Goal: Answer question/provide support: Share knowledge or assist other users

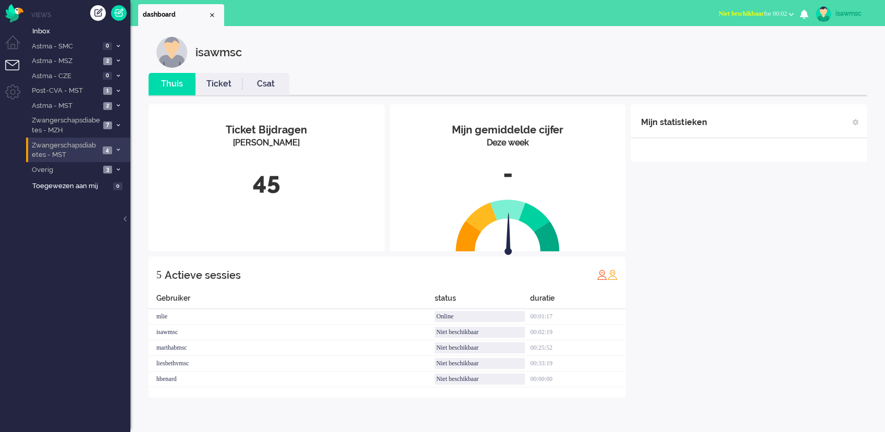
click at [103, 146] on li "Zwangerschapsdiabetes - MST 4" at bounding box center [78, 150] width 104 height 24
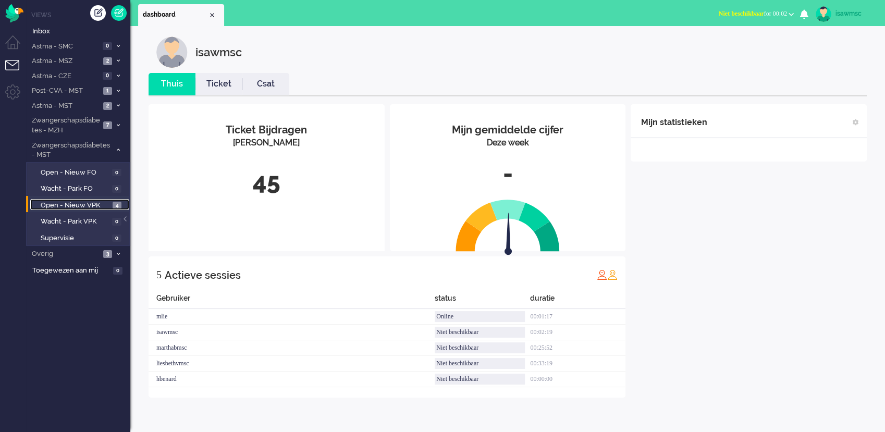
click at [121, 202] on link "Open - Nieuw VPK 4" at bounding box center [79, 204] width 99 height 11
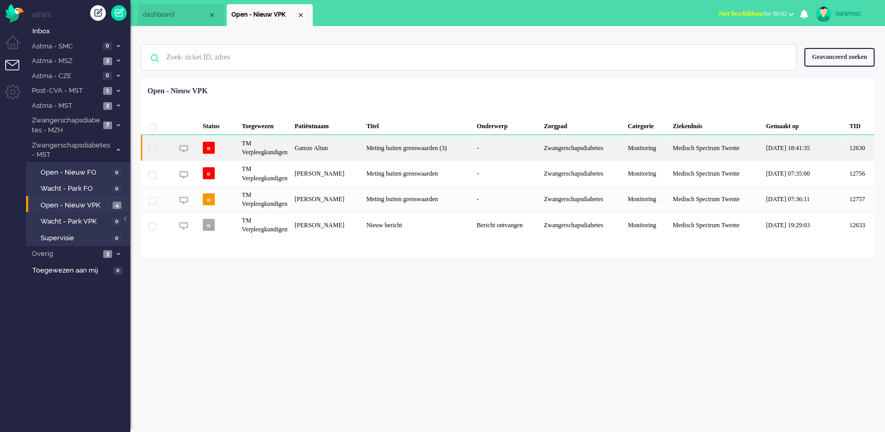
click at [342, 144] on div "Gamze Altun" at bounding box center [327, 148] width 72 height 26
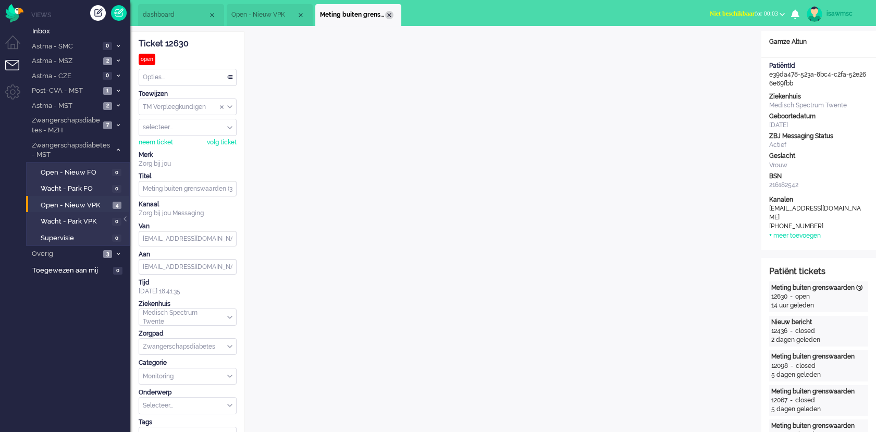
click at [388, 15] on div "Close tab" at bounding box center [389, 15] width 8 height 8
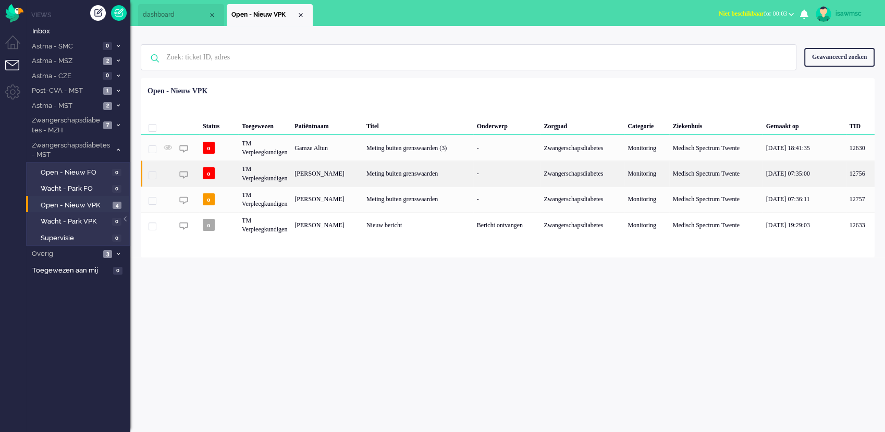
click at [346, 178] on div "[PERSON_NAME]" at bounding box center [327, 174] width 72 height 26
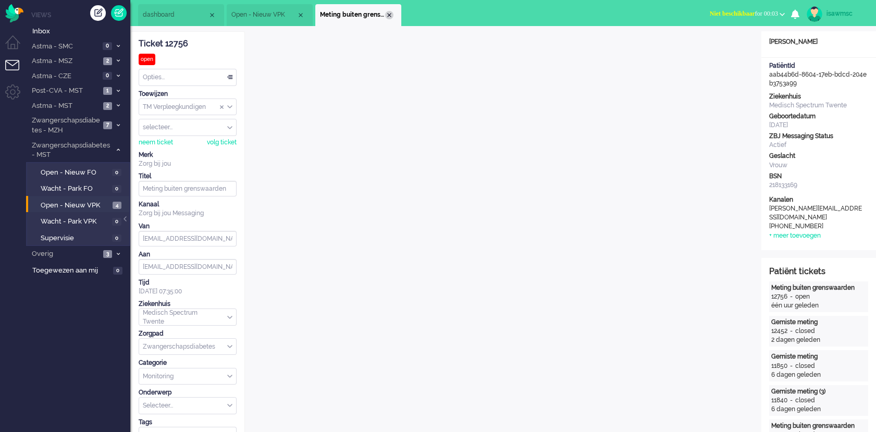
click at [392, 17] on div "Close tab" at bounding box center [389, 15] width 8 height 8
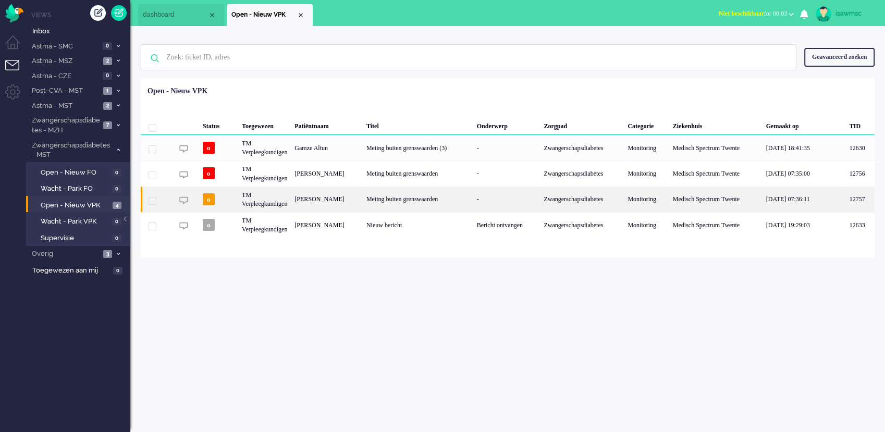
click at [363, 200] on div "[PERSON_NAME]" at bounding box center [327, 200] width 72 height 26
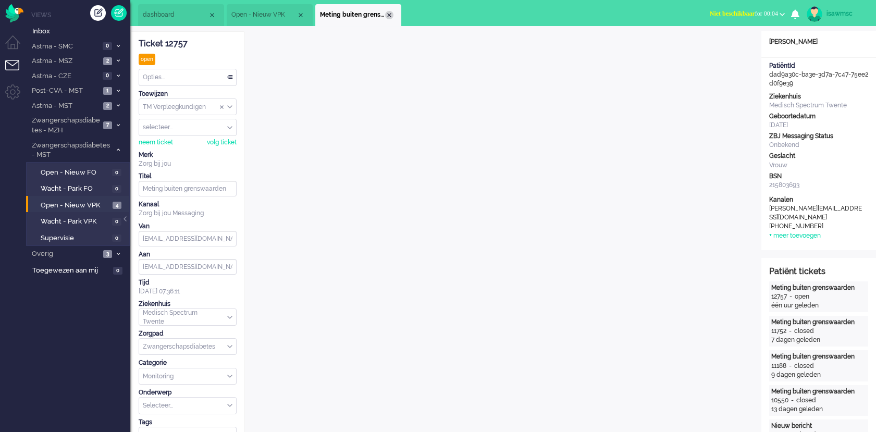
click at [388, 16] on div "Close tab" at bounding box center [389, 15] width 8 height 8
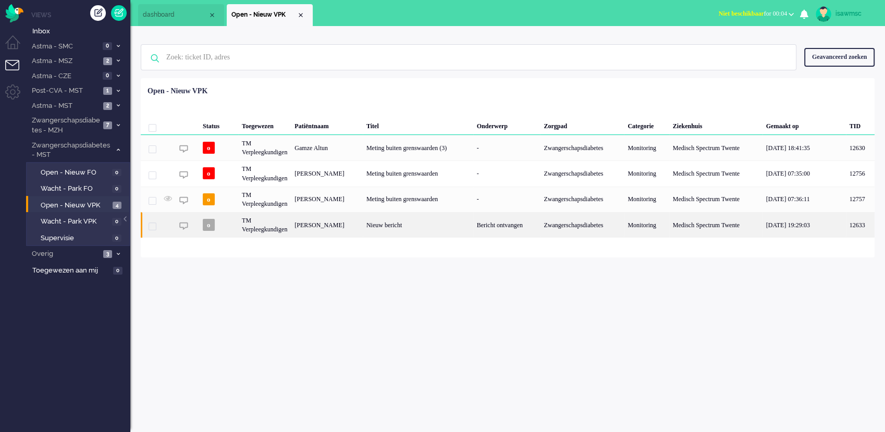
click at [350, 231] on div "[PERSON_NAME]" at bounding box center [327, 225] width 72 height 26
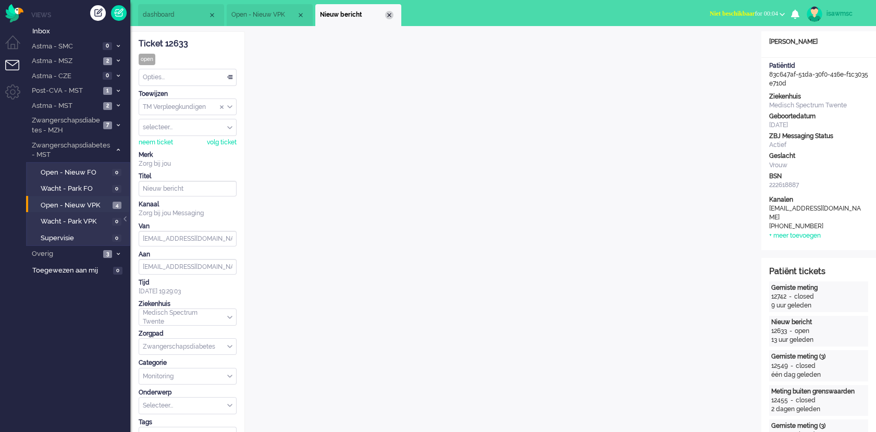
click at [386, 14] on div "Close tab" at bounding box center [389, 15] width 8 height 8
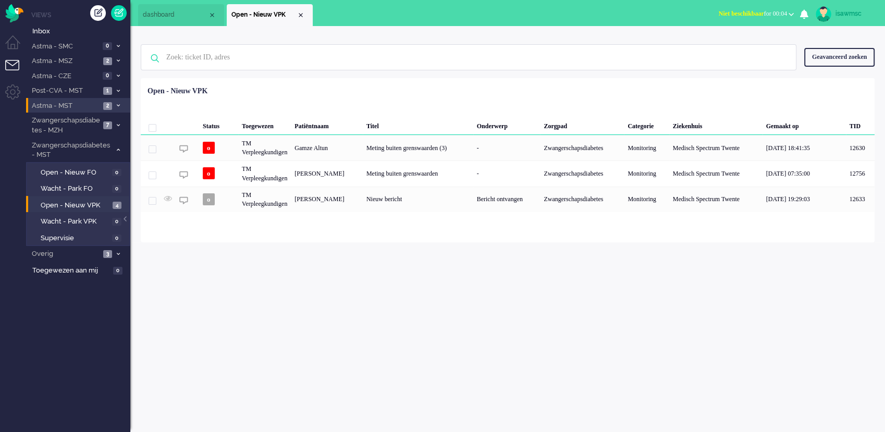
click at [117, 107] on span at bounding box center [118, 106] width 8 height 6
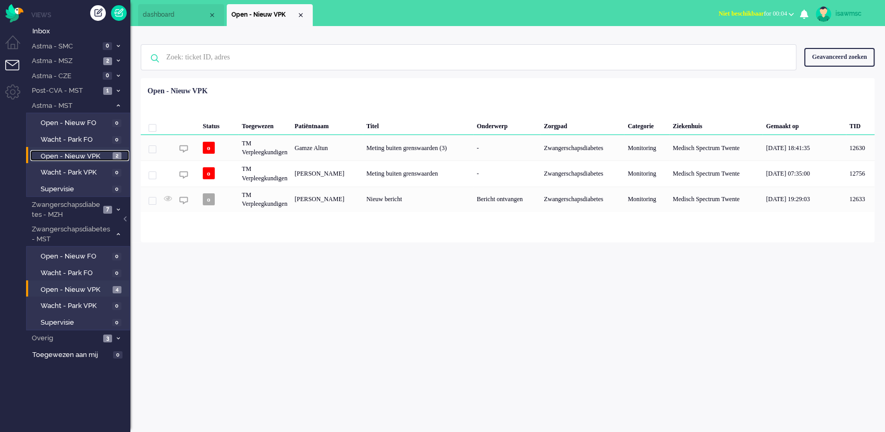
click at [110, 157] on link "Open - Nieuw VPK 2" at bounding box center [79, 155] width 99 height 11
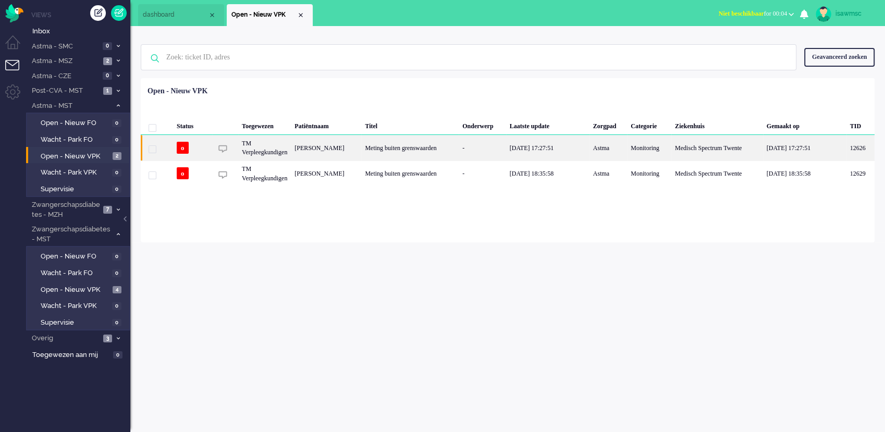
click at [344, 151] on div "[PERSON_NAME]" at bounding box center [326, 148] width 70 height 26
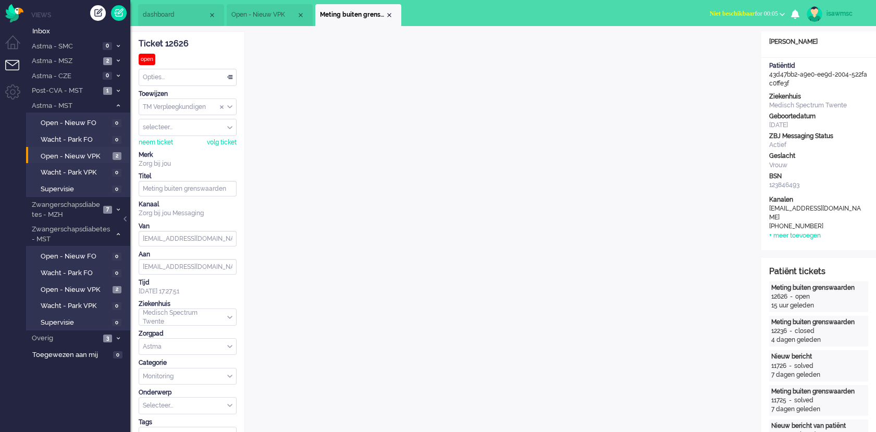
click at [392, 17] on li "Meting buiten grenswaarden" at bounding box center [358, 15] width 86 height 22
click at [391, 17] on div "Close tab" at bounding box center [389, 15] width 8 height 8
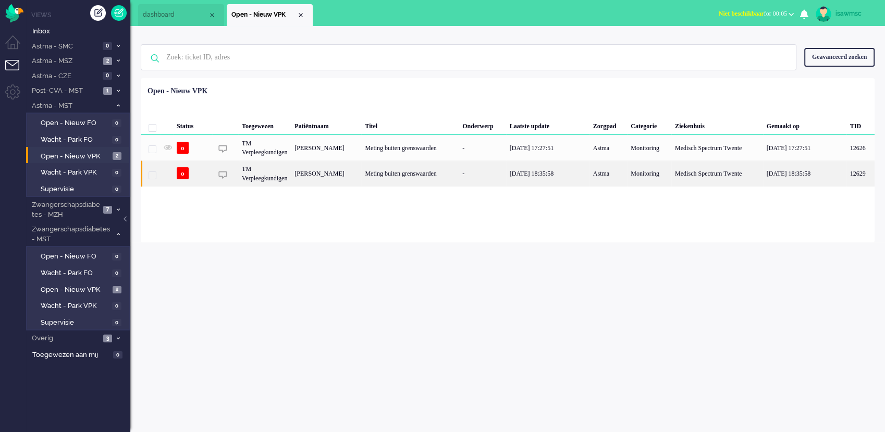
click at [395, 180] on div "Meting buiten grenswaarden" at bounding box center [409, 174] width 97 height 26
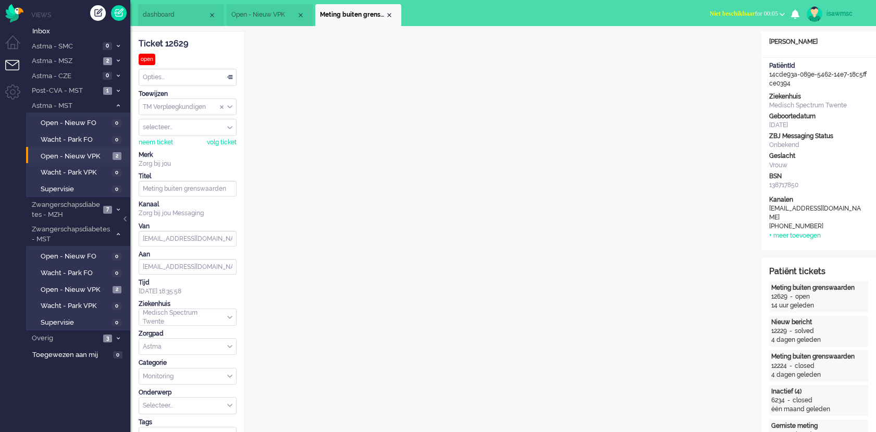
scroll to position [31, 0]
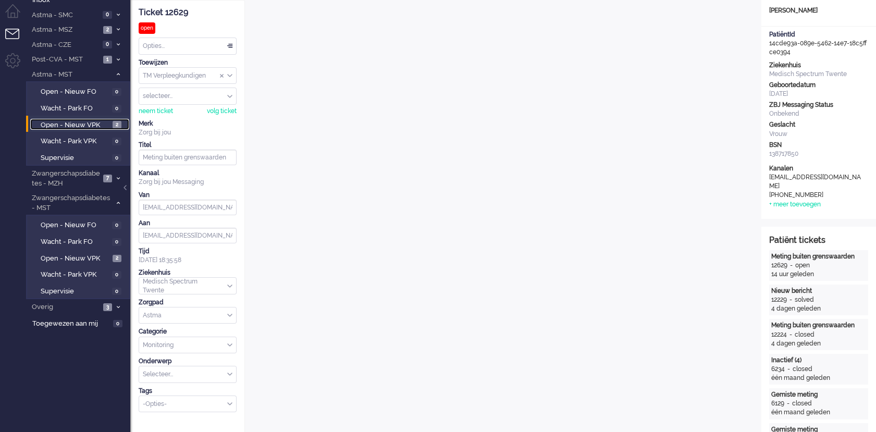
click at [89, 129] on span "Open - Nieuw VPK" at bounding box center [75, 125] width 69 height 10
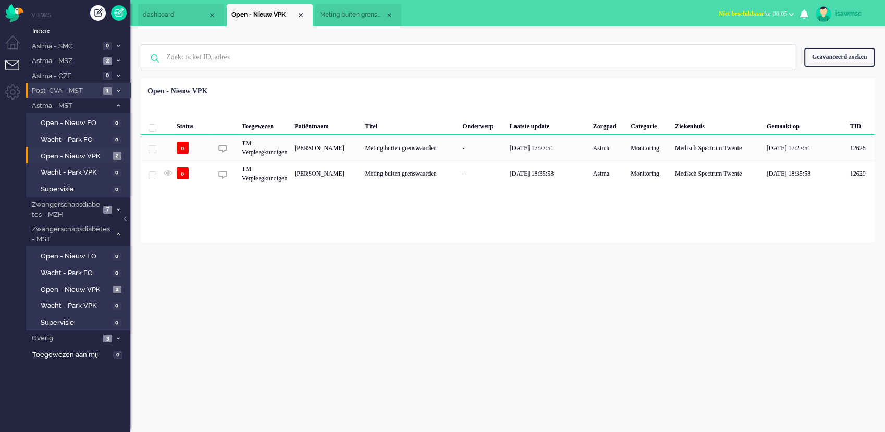
click at [113, 88] on li "Post-CVA - MST 1" at bounding box center [78, 90] width 104 height 15
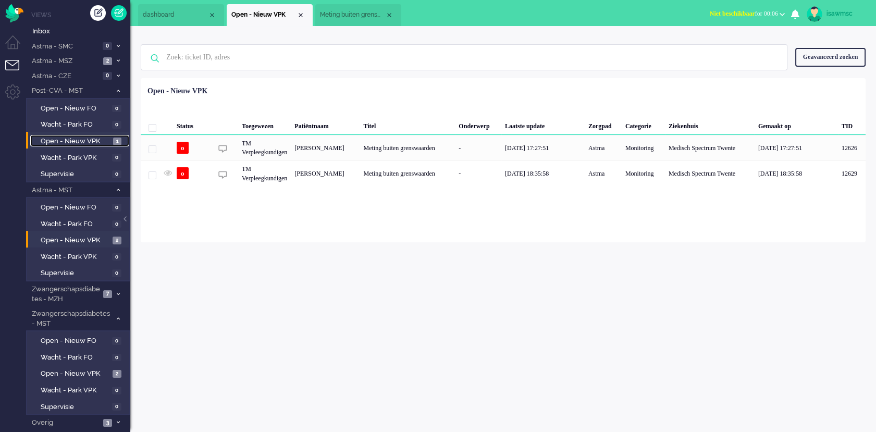
click at [110, 140] on link "Open - Nieuw VPK 1" at bounding box center [79, 140] width 99 height 11
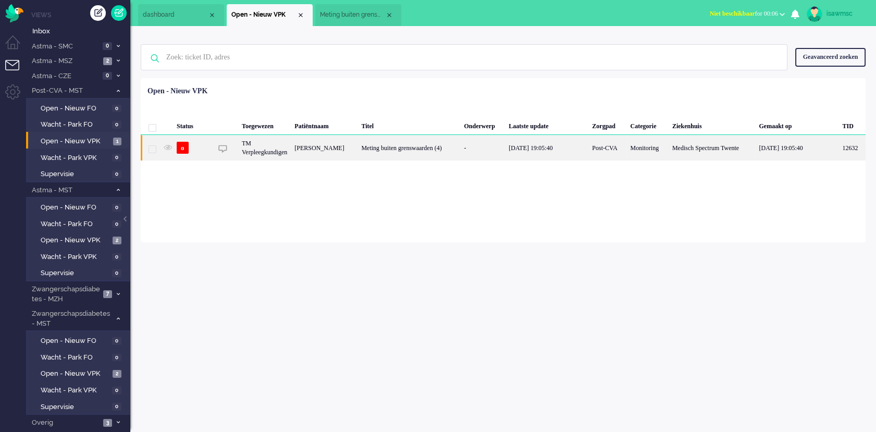
click at [302, 144] on div "[PERSON_NAME]" at bounding box center [324, 148] width 67 height 26
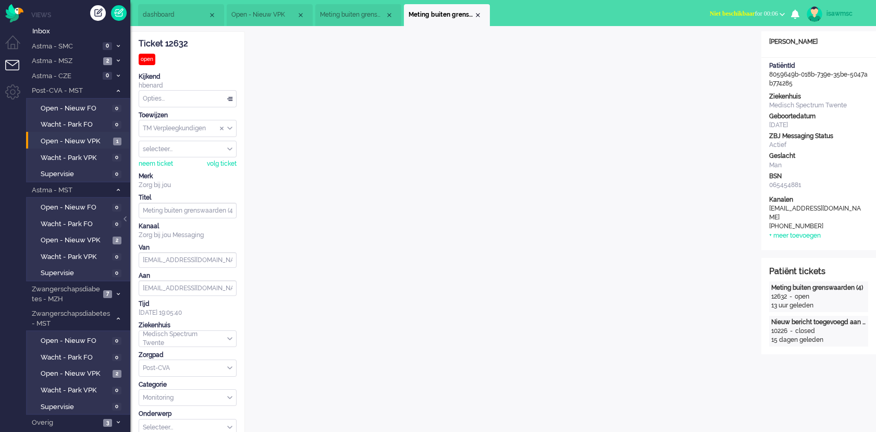
click at [479, 10] on li "Meting buiten grenswaarden (4)" at bounding box center [447, 15] width 86 height 22
click at [479, 11] on div "Close tab" at bounding box center [478, 15] width 8 height 8
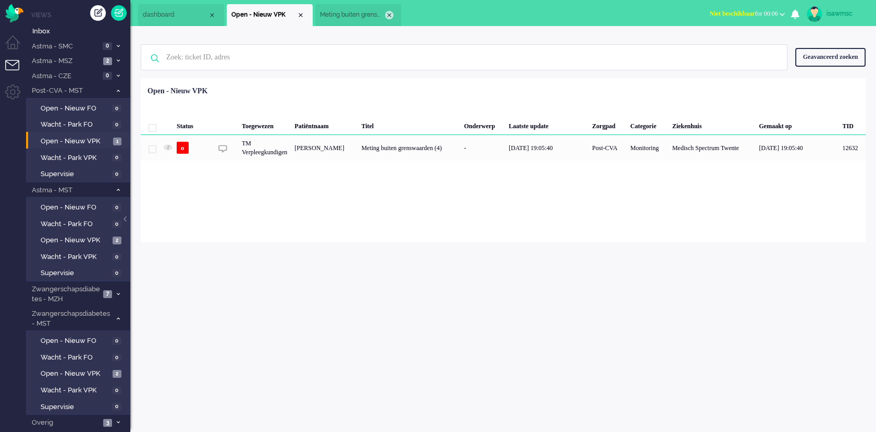
click at [388, 18] on div "Close tab" at bounding box center [389, 15] width 8 height 8
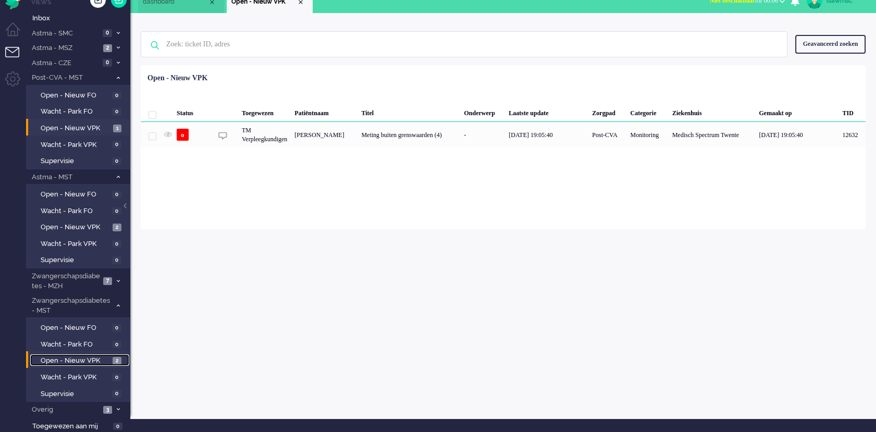
click at [106, 360] on span "Open - Nieuw VPK" at bounding box center [75, 361] width 69 height 10
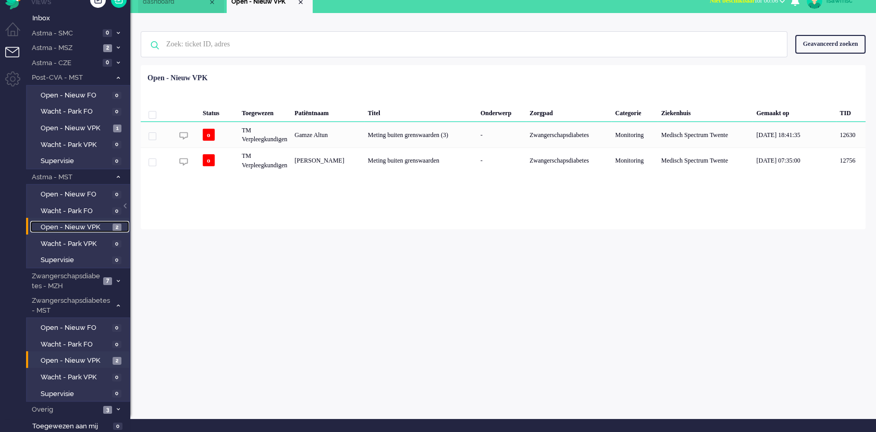
click at [117, 227] on span "2" at bounding box center [117, 228] width 9 height 8
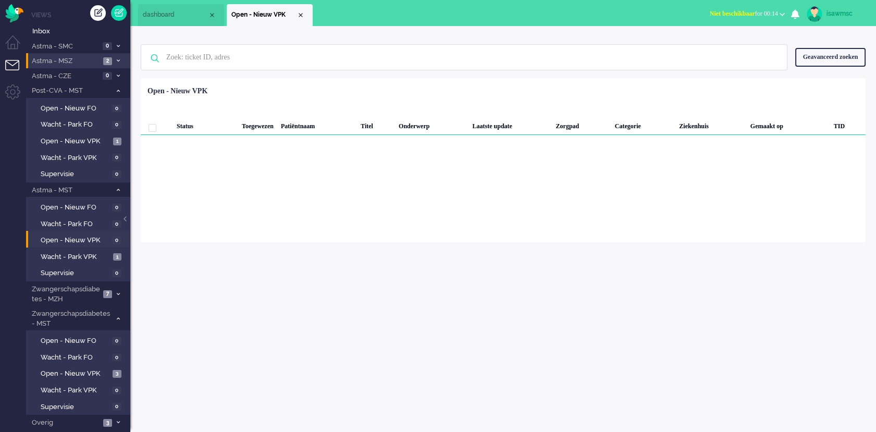
click at [106, 63] on span "2" at bounding box center [107, 61] width 9 height 8
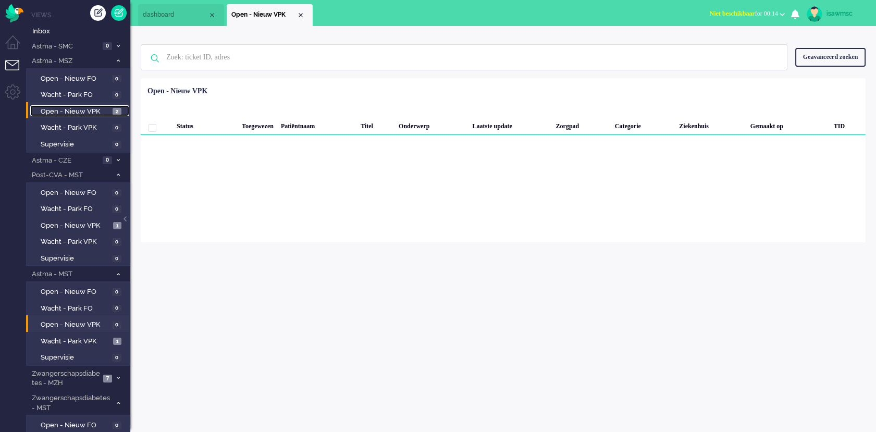
click at [101, 106] on link "Open - Nieuw VPK 2" at bounding box center [79, 110] width 99 height 11
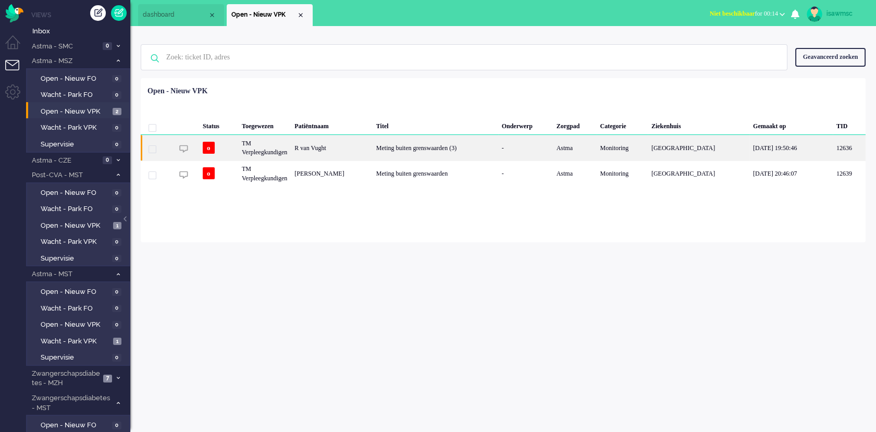
click at [332, 153] on div "R van Vught" at bounding box center [331, 148] width 81 height 26
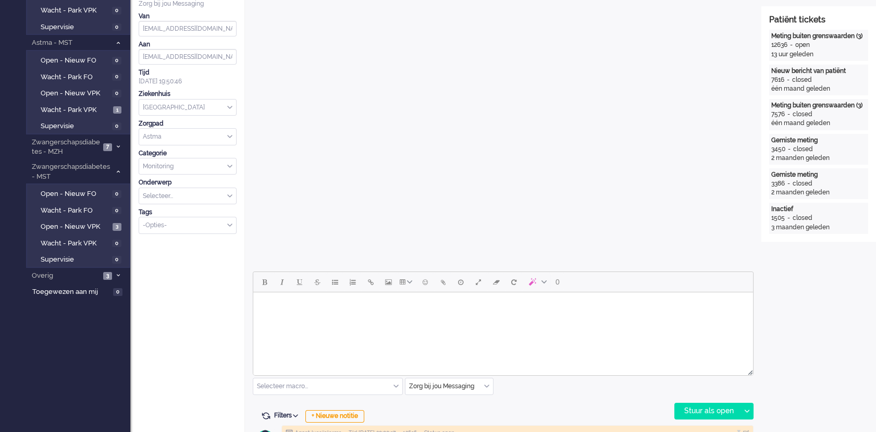
scroll to position [347, 0]
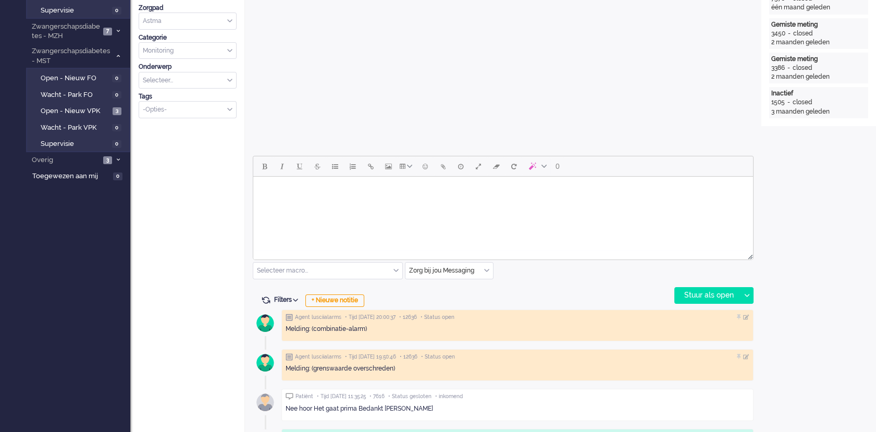
click at [343, 203] on html at bounding box center [503, 190] width 500 height 27
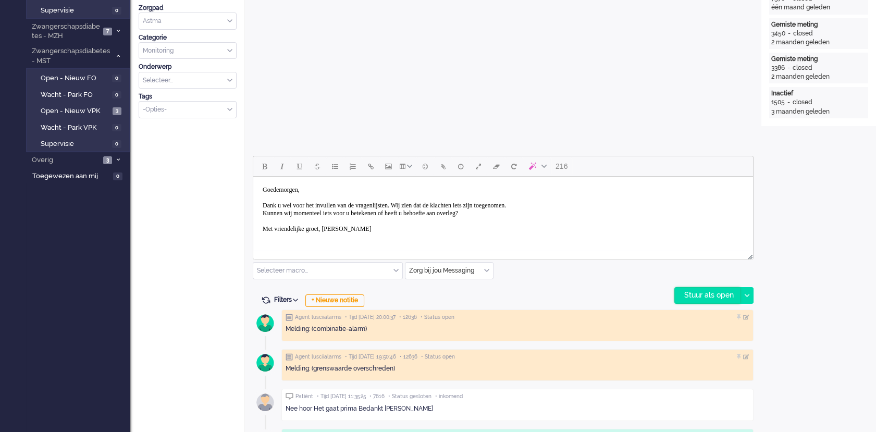
click at [678, 294] on div "Stuur als open" at bounding box center [707, 296] width 65 height 16
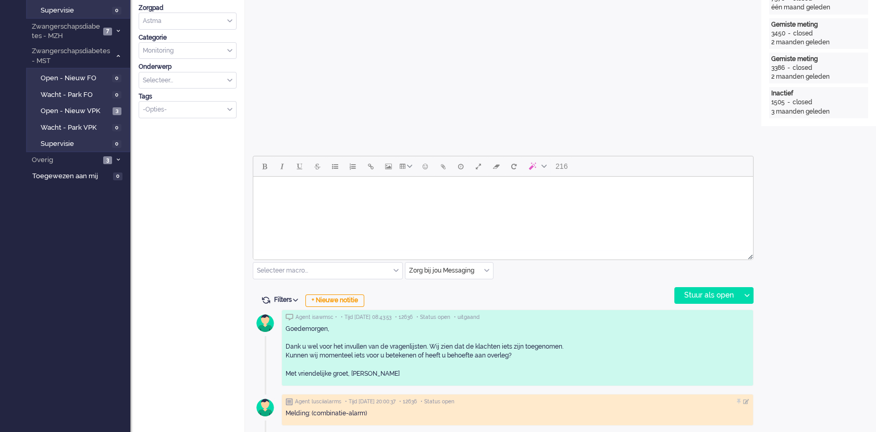
scroll to position [0, 0]
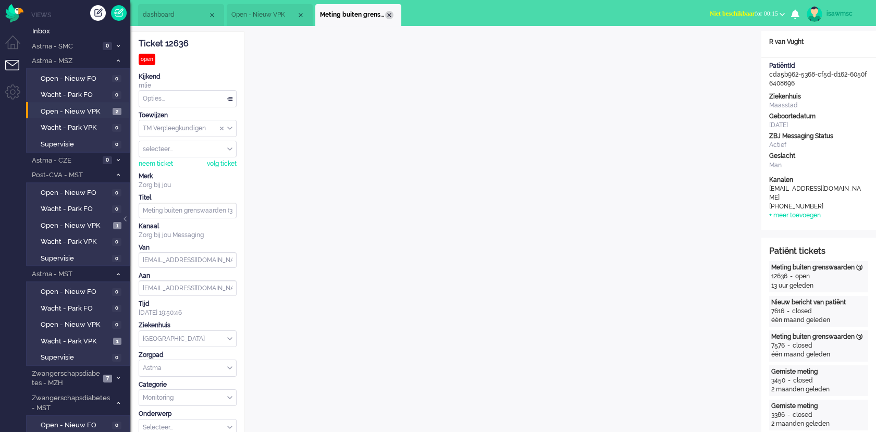
click at [391, 12] on div "Close tab" at bounding box center [389, 15] width 8 height 8
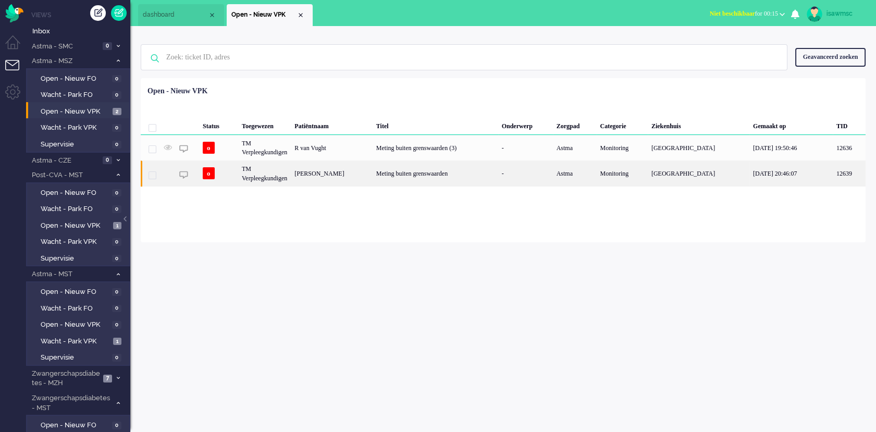
click at [353, 178] on div "[PERSON_NAME]" at bounding box center [331, 174] width 81 height 26
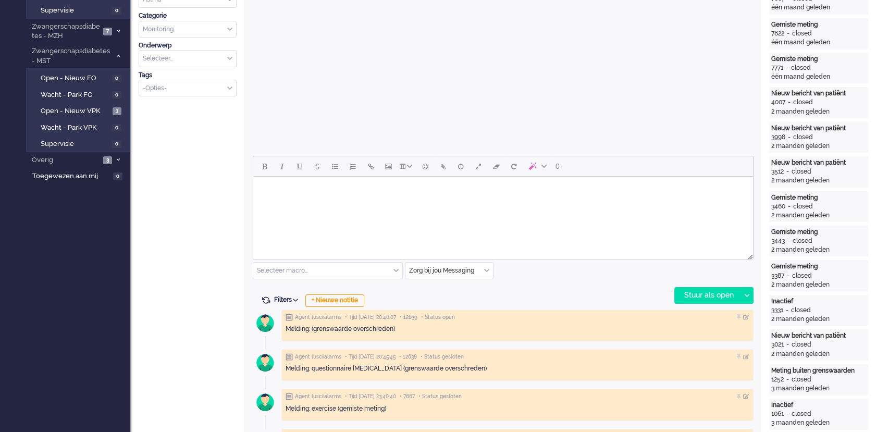
scroll to position [289, 0]
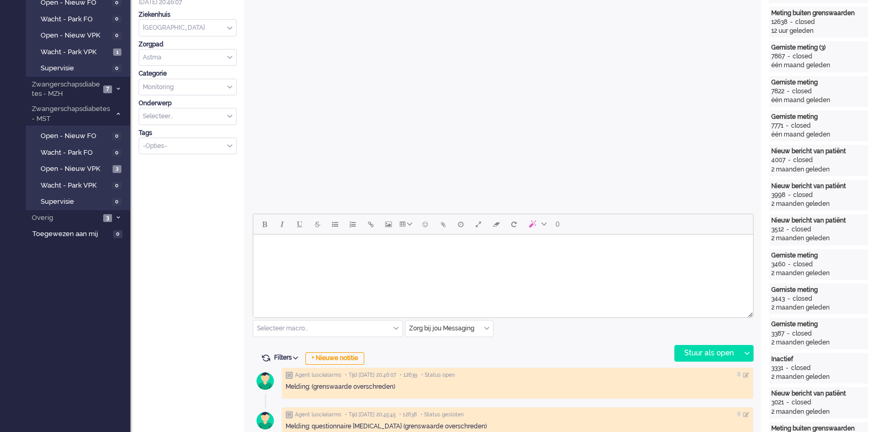
click at [504, 248] on body "Rich Text Area. Press ALT-0 for help." at bounding box center [502, 248] width 491 height 18
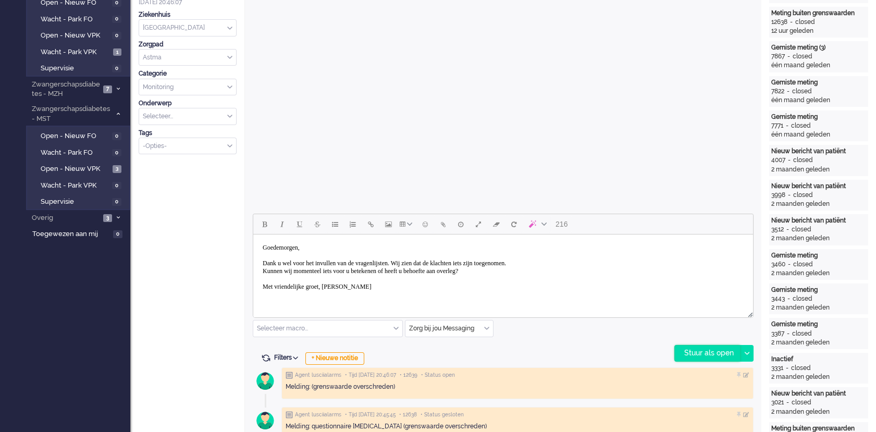
click at [691, 359] on div "Stuur als open" at bounding box center [707, 354] width 65 height 16
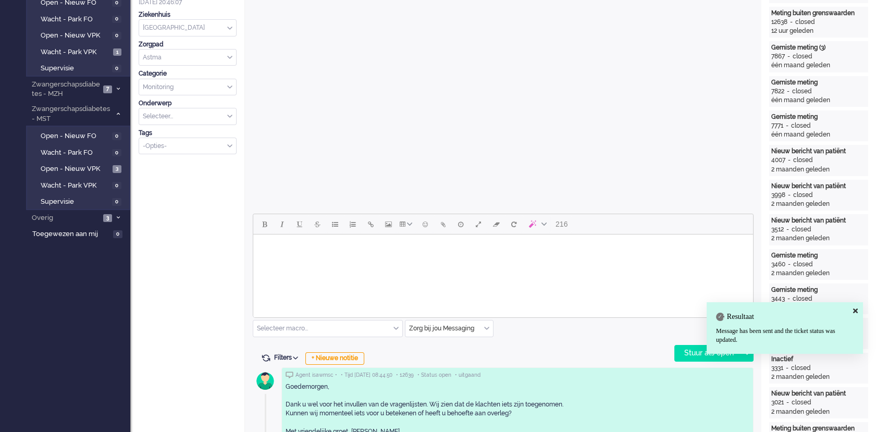
scroll to position [0, 0]
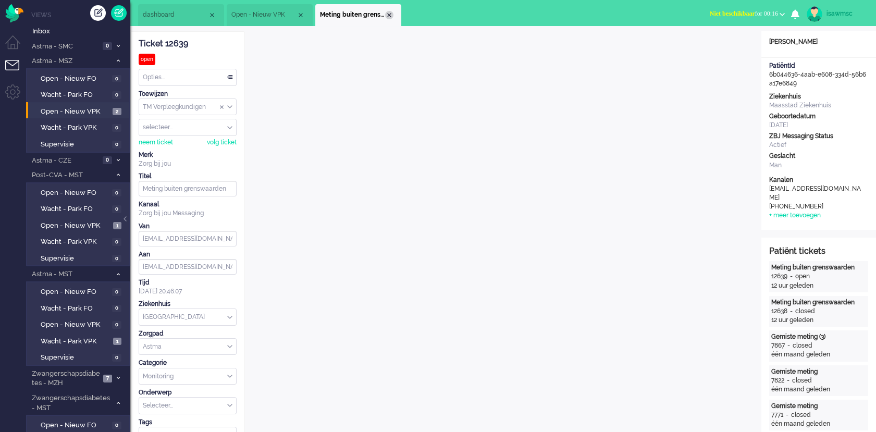
click at [388, 17] on div "Close tab" at bounding box center [389, 15] width 8 height 8
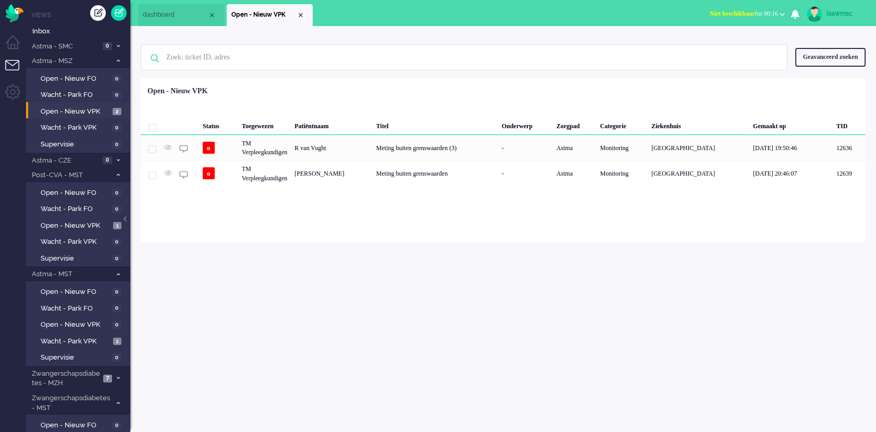
click at [297, 233] on div "Loading... Status Toegewezen Patiëntnaam Titel Onderwerp Zorgpad Categorie Ziek…" at bounding box center [503, 160] width 725 height 164
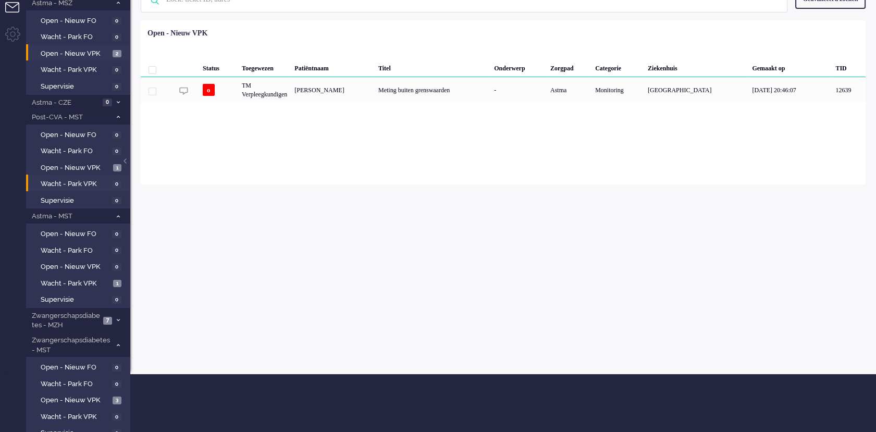
scroll to position [97, 0]
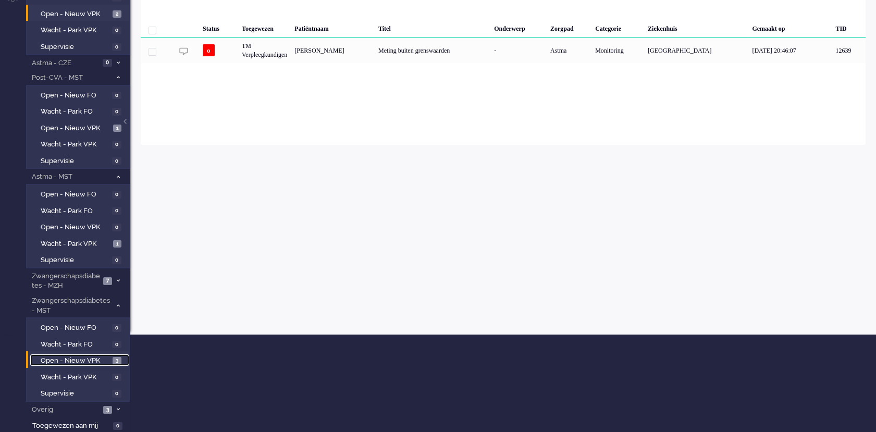
click at [98, 359] on span "Open - Nieuw VPK" at bounding box center [75, 361] width 69 height 10
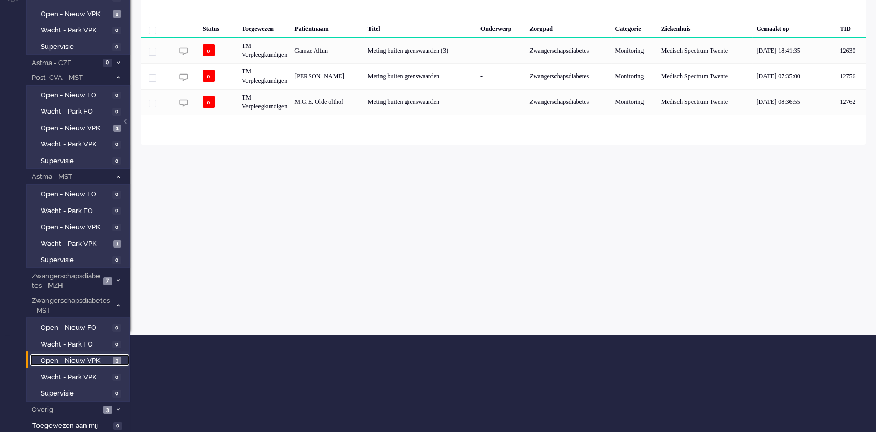
scroll to position [0, 0]
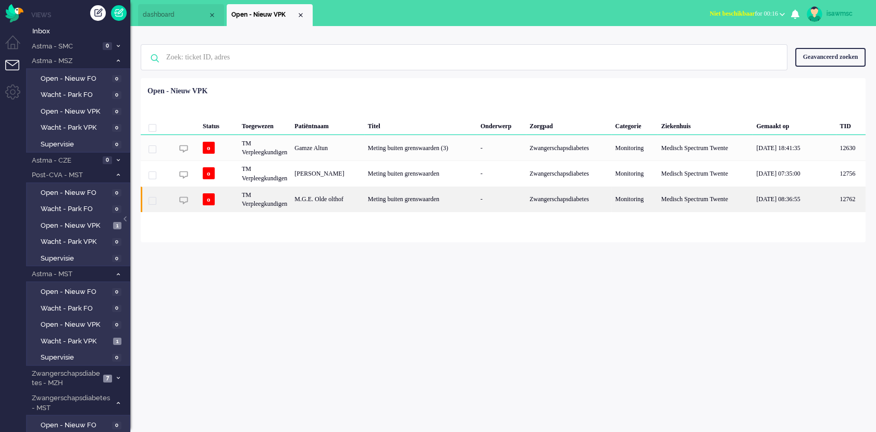
click at [385, 203] on div "Meting buiten grenswaarden" at bounding box center [420, 200] width 113 height 26
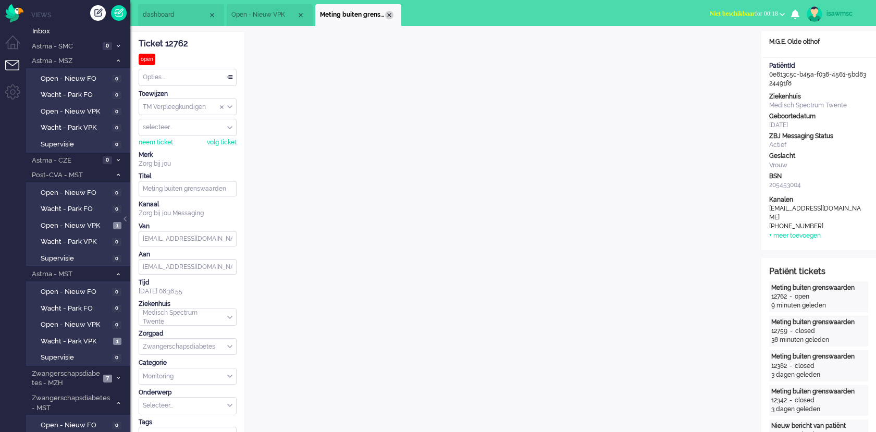
click at [391, 15] on div "Close tab" at bounding box center [389, 15] width 8 height 8
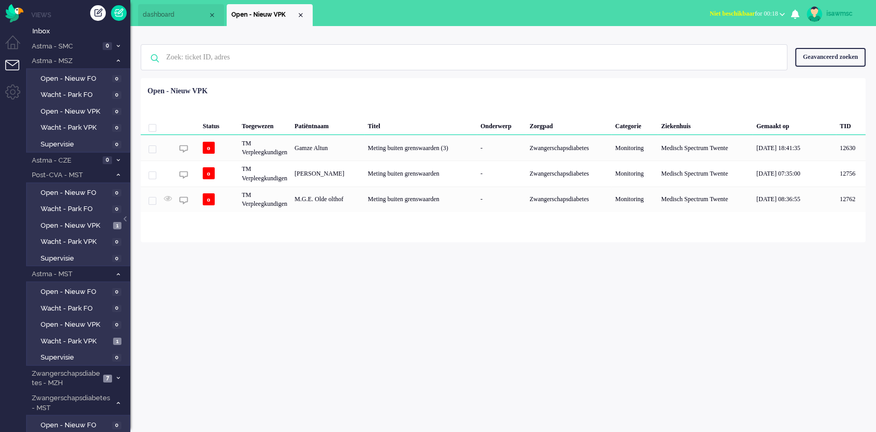
click at [428, 271] on div "isawmsc Thuis Ticket Csat Mijn gemiddelde cijfer Deze week - Ticket Bijdragen P…" at bounding box center [503, 229] width 746 height 406
click at [434, 108] on div "Geselecteerd 0 Set Status: open pending holding solved Verwijder Selecteer... U…" at bounding box center [503, 104] width 725 height 20
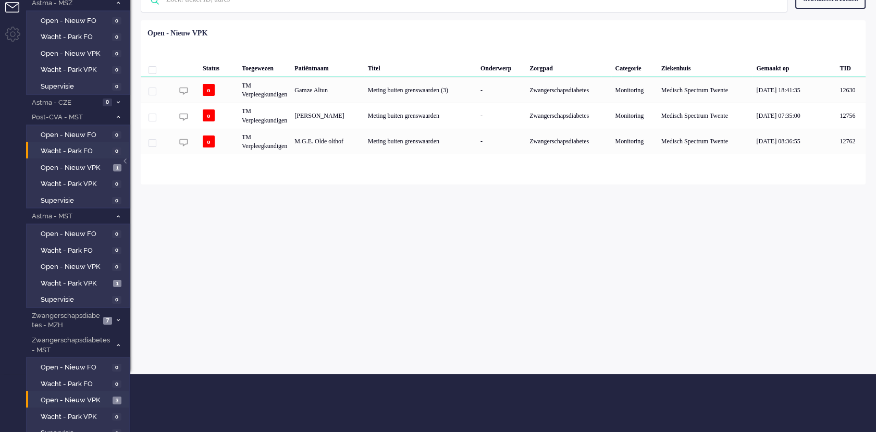
scroll to position [97, 0]
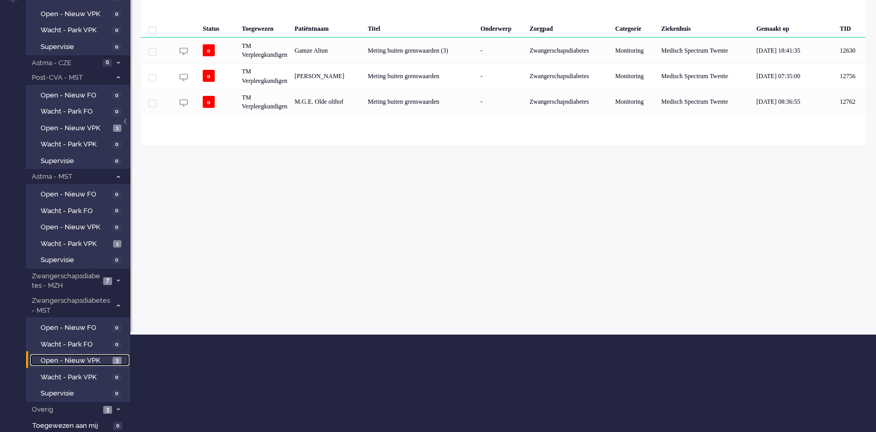
click at [107, 363] on span "Open - Nieuw VPK" at bounding box center [75, 361] width 69 height 10
click at [104, 360] on span "Open - Nieuw VPK" at bounding box center [75, 361] width 69 height 10
click at [485, 231] on div "isawmsc Thuis Ticket Csat Mijn gemiddelde cijfer Deze week - Ticket Bijdragen P…" at bounding box center [503, 132] width 746 height 406
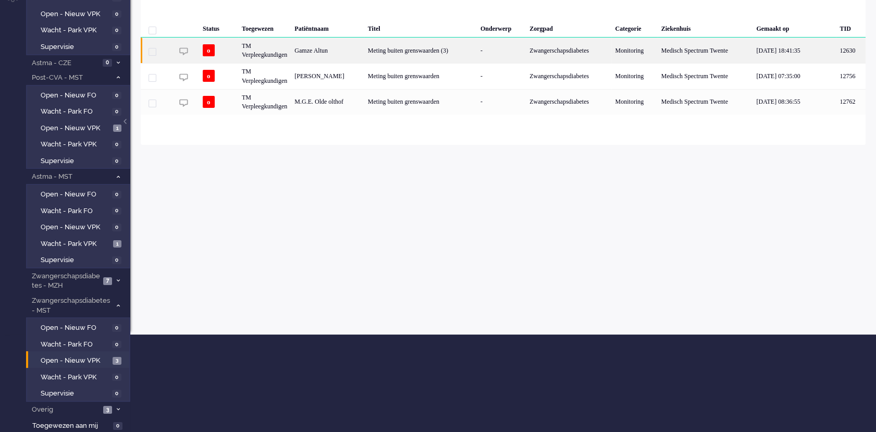
click at [421, 51] on div "Meting buiten grenswaarden (3)" at bounding box center [420, 51] width 113 height 26
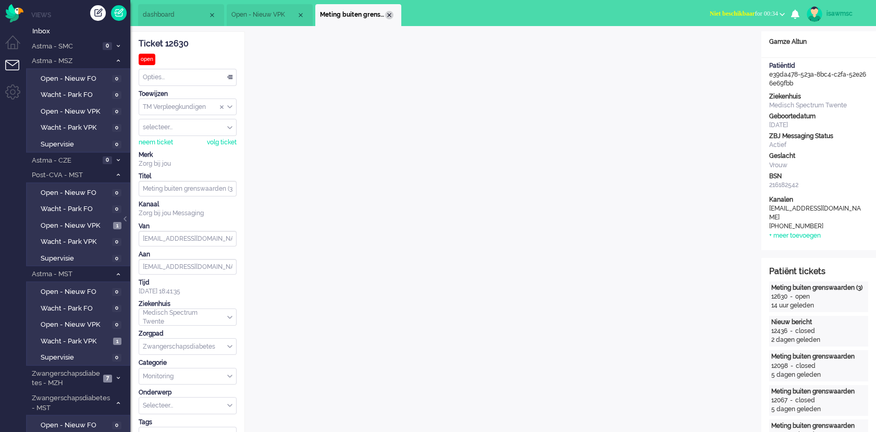
click at [388, 15] on div "Close tab" at bounding box center [389, 15] width 8 height 8
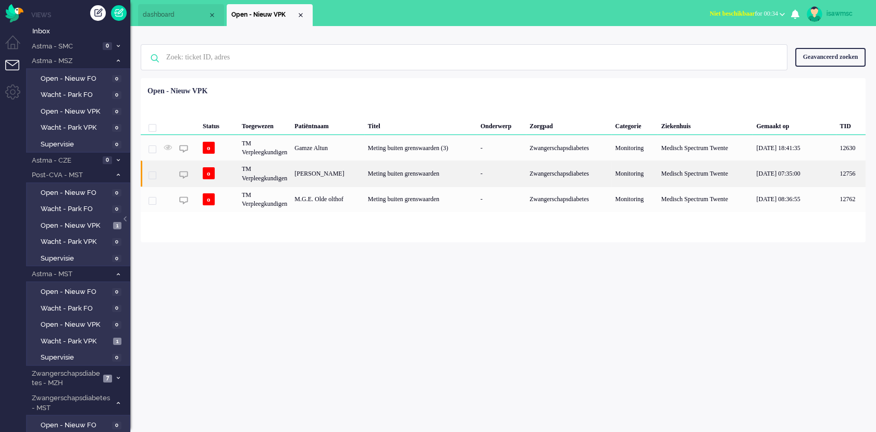
click at [319, 165] on div "[PERSON_NAME]" at bounding box center [327, 174] width 73 height 26
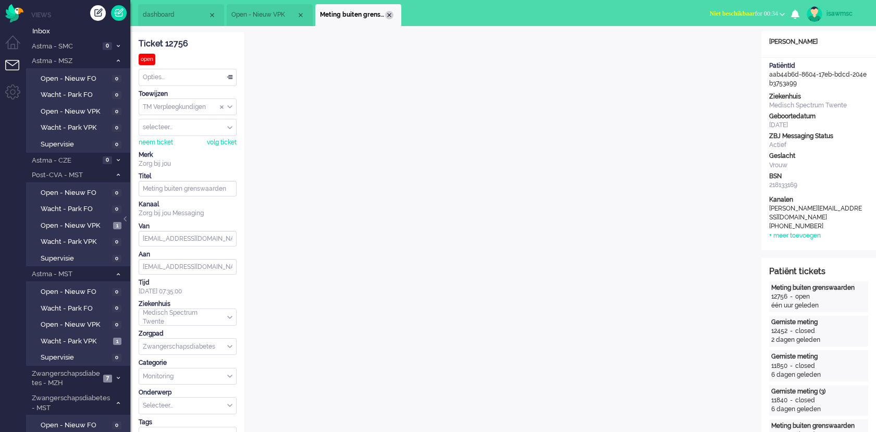
click at [388, 19] on div "Close tab" at bounding box center [389, 15] width 8 height 8
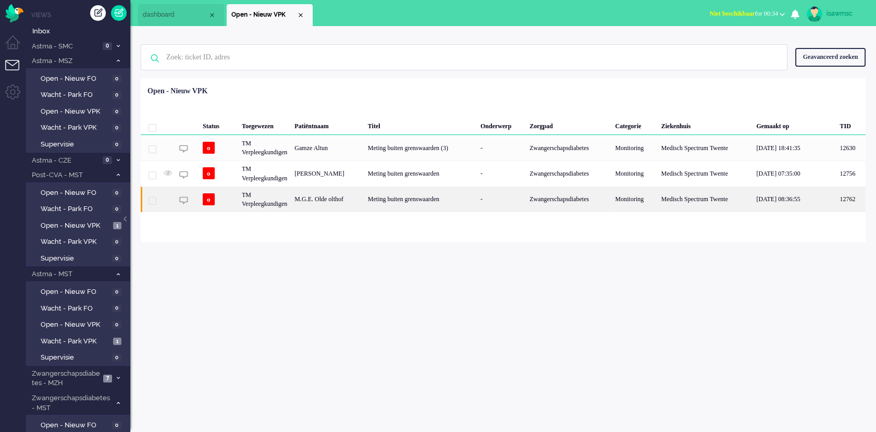
click at [356, 206] on div "M.G.E. Olde olthof" at bounding box center [327, 200] width 73 height 26
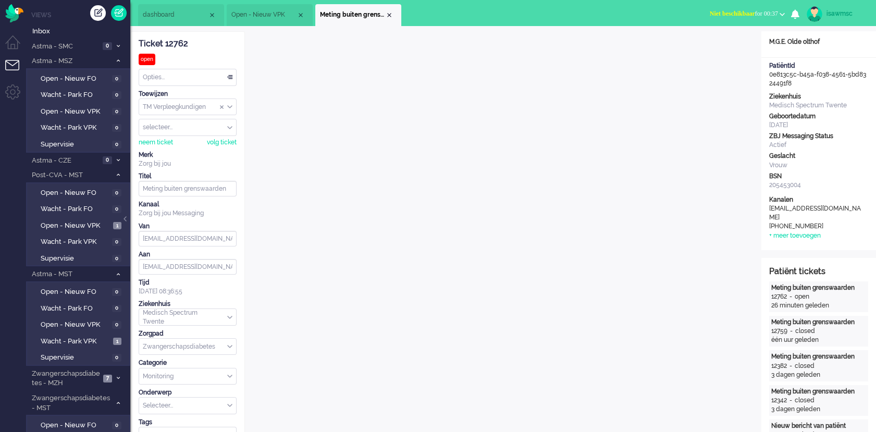
click at [387, 13] on div "Close tab" at bounding box center [389, 15] width 8 height 8
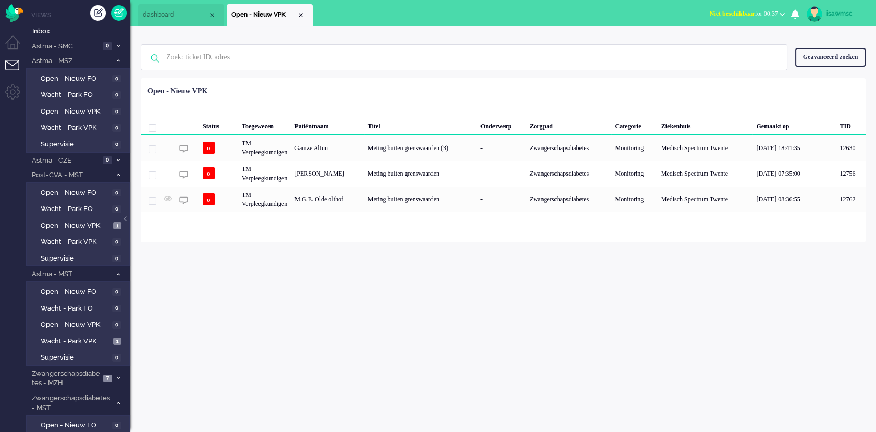
click at [409, 274] on div "isawmsc Thuis Ticket Csat Mijn gemiddelde cijfer Deze week - Ticket Bijdragen P…" at bounding box center [503, 229] width 746 height 406
click at [511, 83] on div "Status Toegewezen Patiëntnaam Titel Onderwerp Zorgpad Categorie Ziekenhuis Gema…" at bounding box center [503, 147] width 725 height 130
